Goal: Task Accomplishment & Management: Complete application form

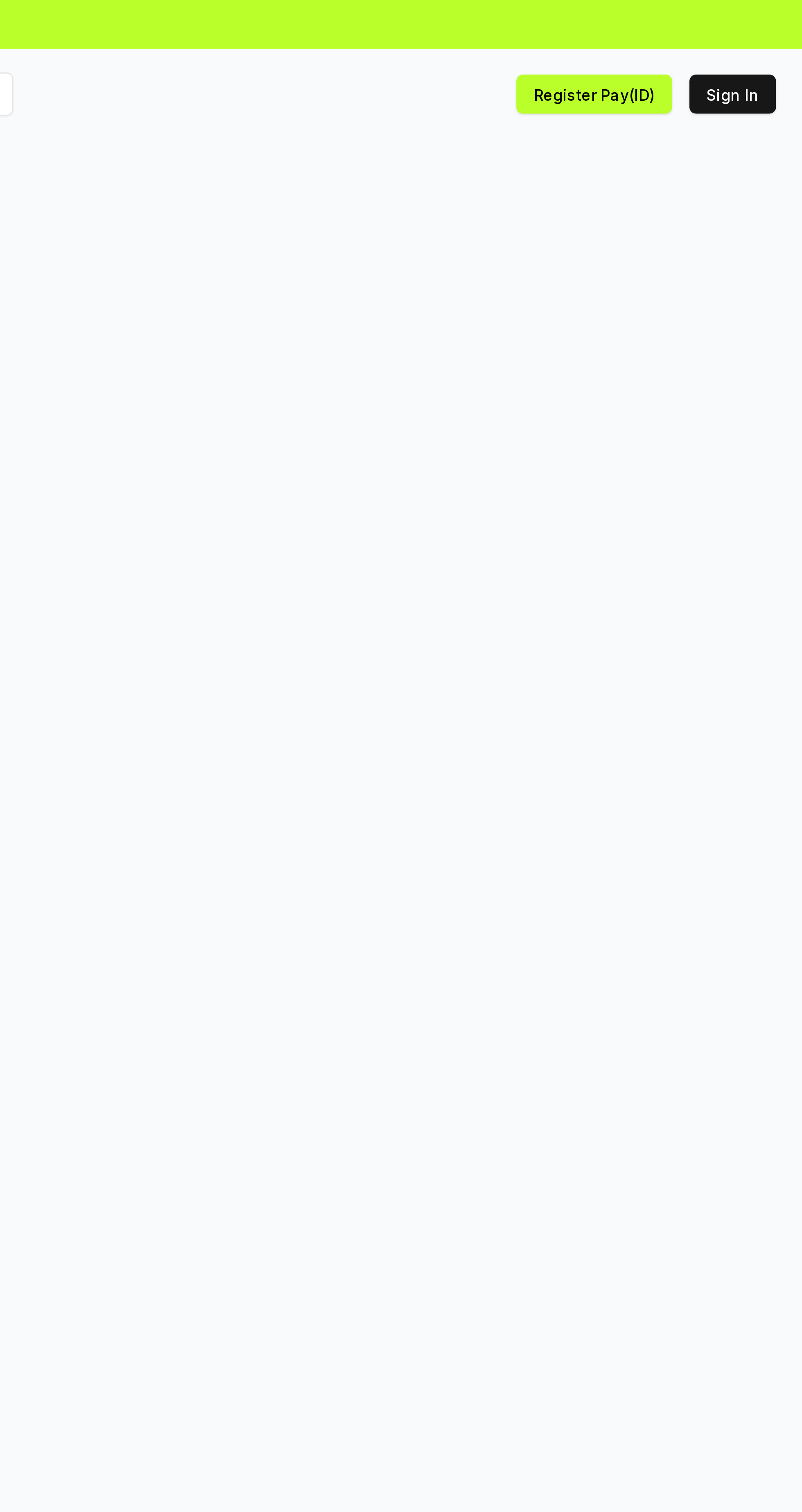
click at [778, 32] on button "Sign In" at bounding box center [776, 35] width 33 height 14
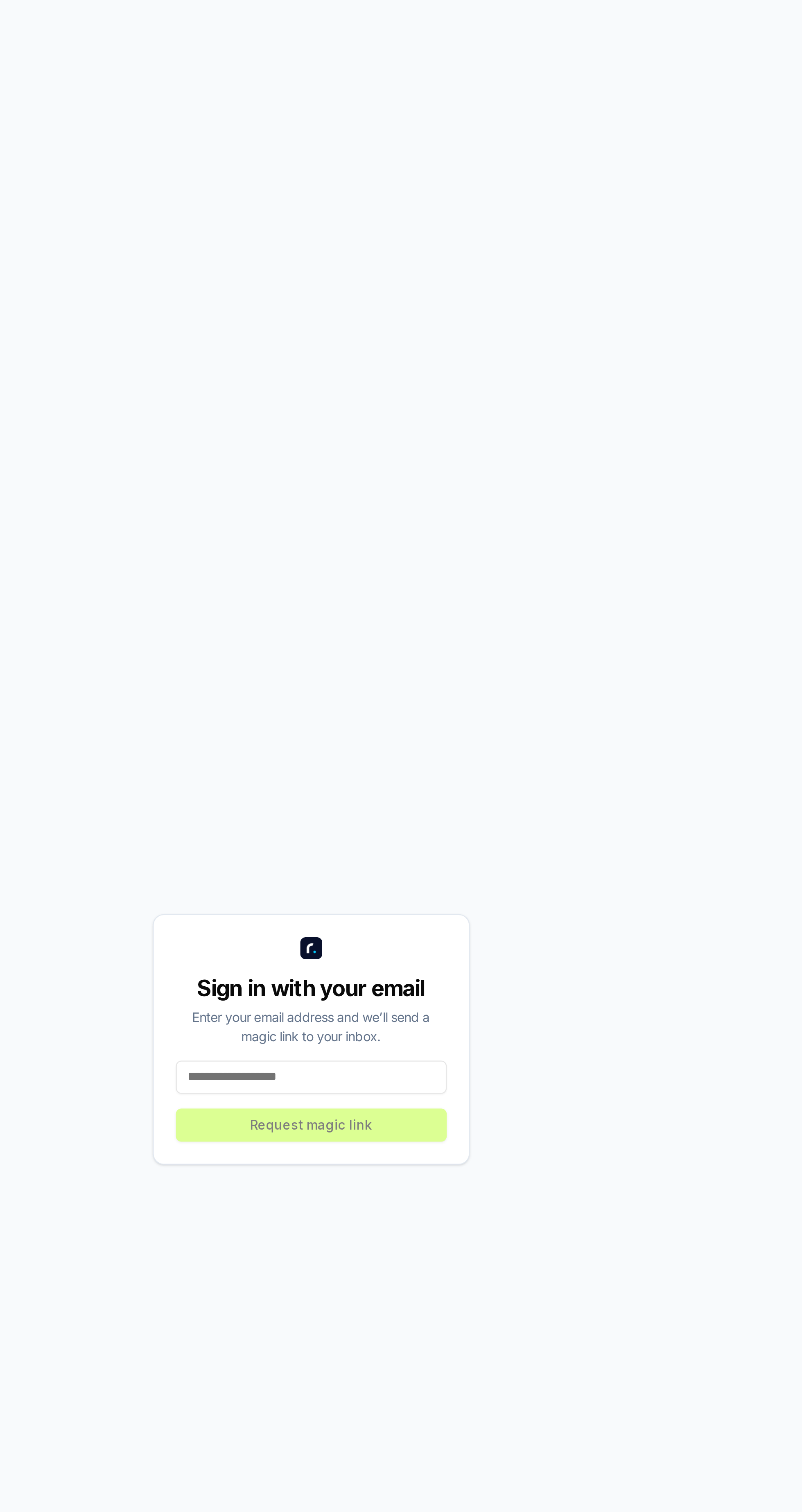
click at [381, 823] on input at bounding box center [402, 815] width 121 height 14
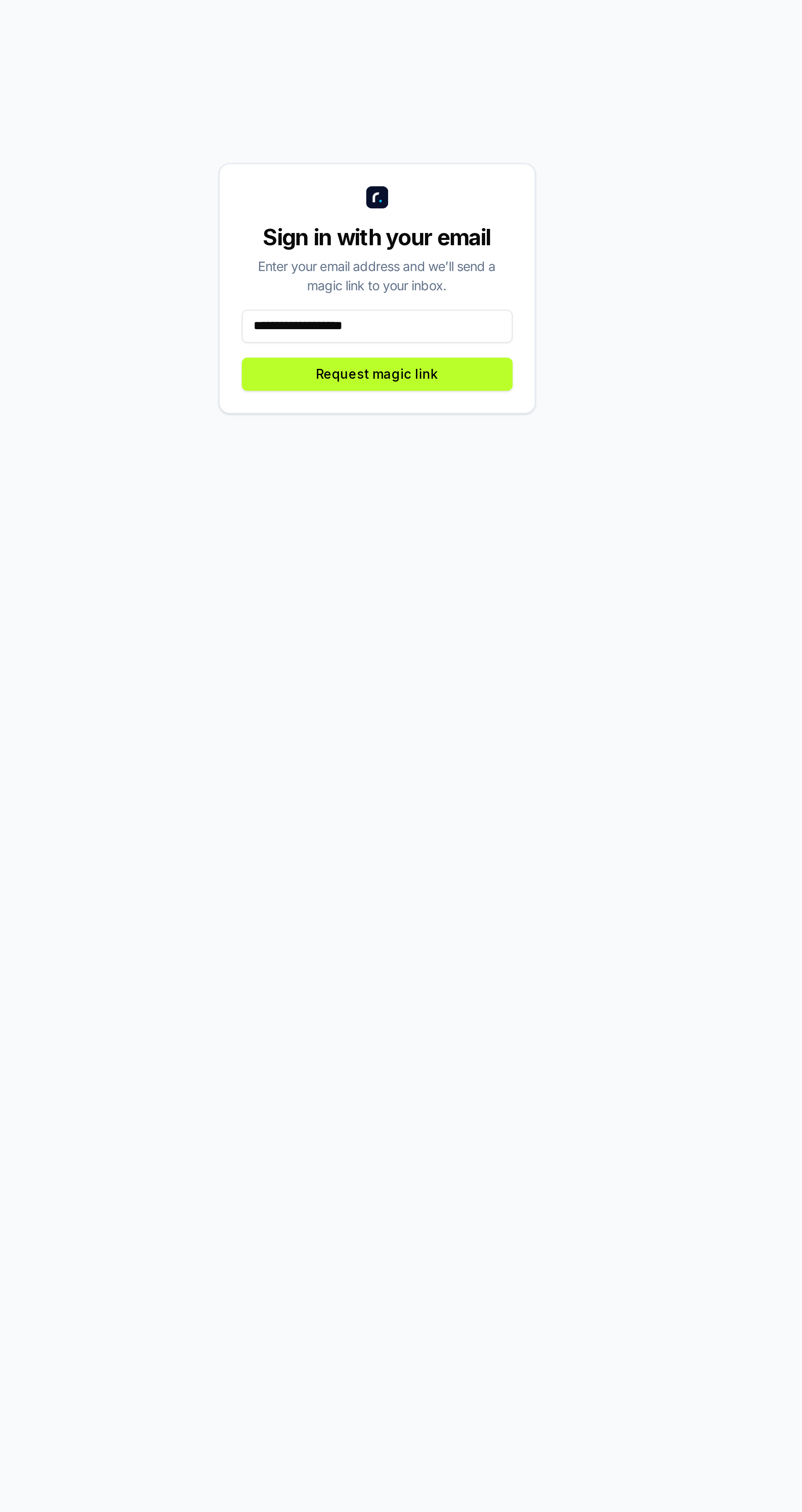
type input "**********"
click at [423, 845] on button "Request magic link" at bounding box center [402, 837] width 121 height 14
